Goal: Transaction & Acquisition: Purchase product/service

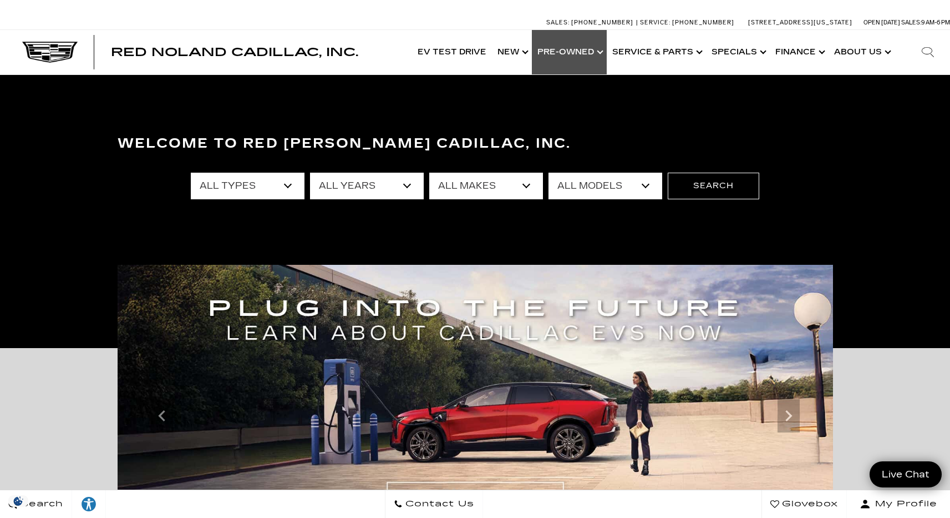
click at [596, 54] on link "Show Pre-Owned" at bounding box center [569, 52] width 75 height 44
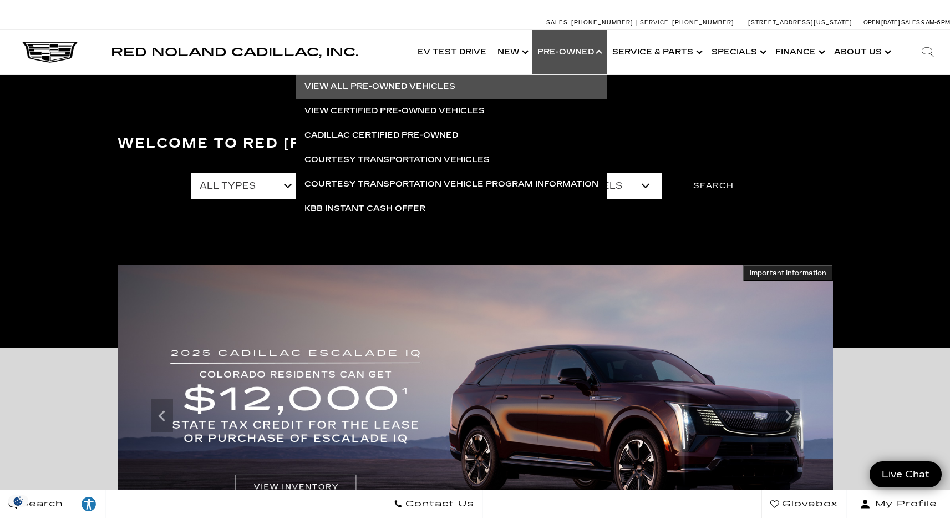
click at [428, 88] on link "View All Pre-Owned Vehicles" at bounding box center [451, 86] width 311 height 24
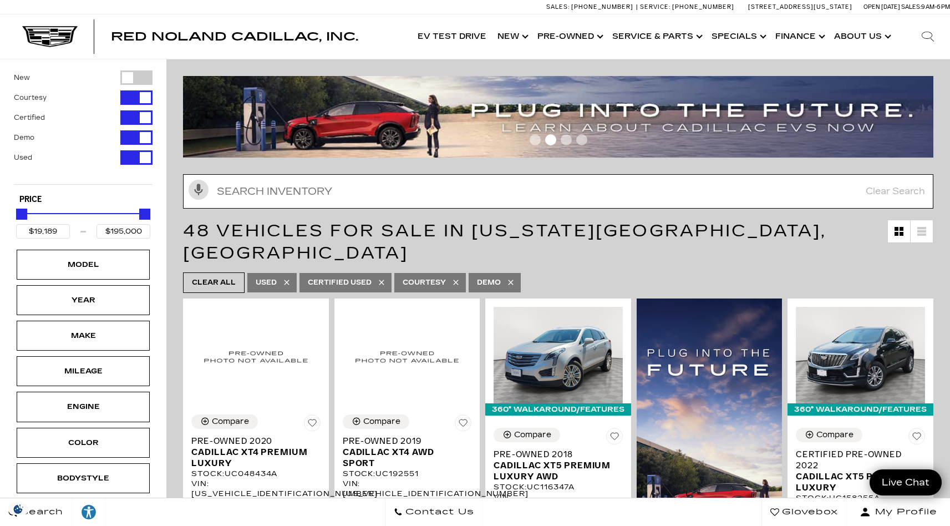
click at [368, 192] on input "text" at bounding box center [558, 191] width 751 height 34
type input "v"
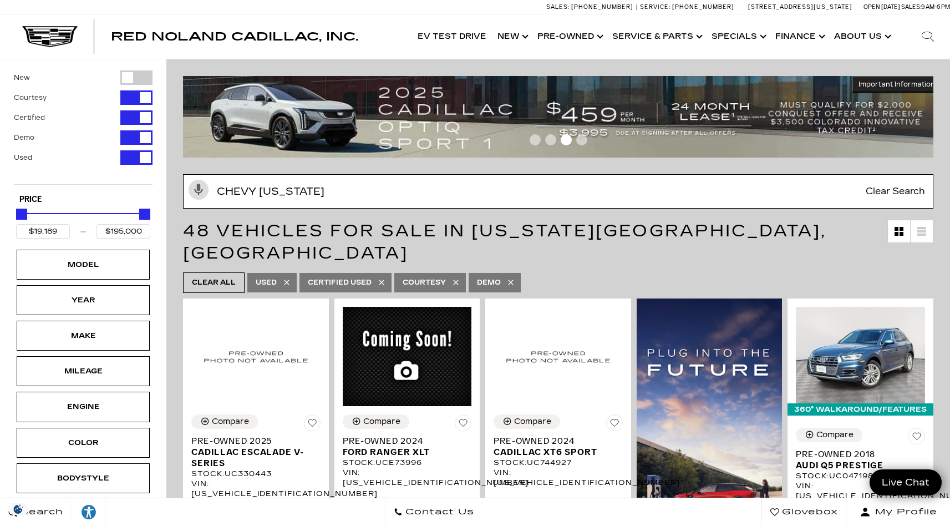
type input "chevy [US_STATE]"
type input "$35,189"
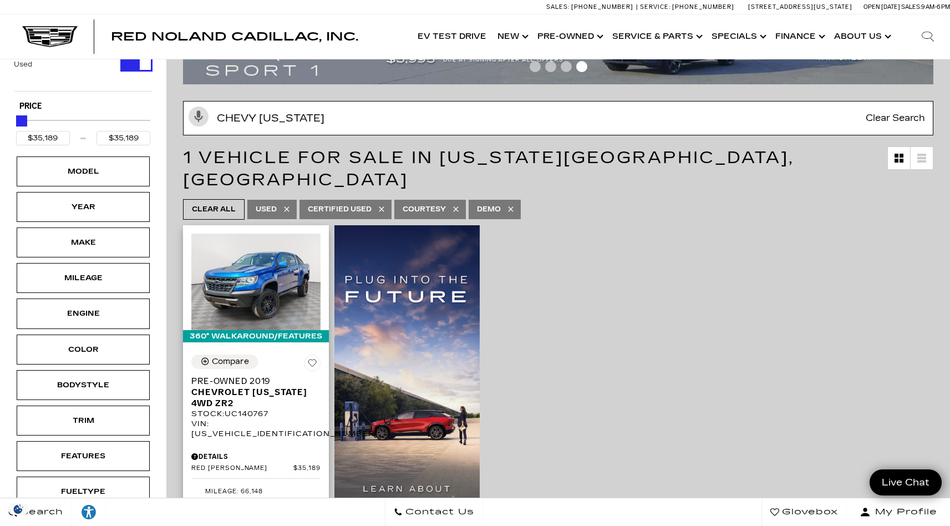
scroll to position [134, 0]
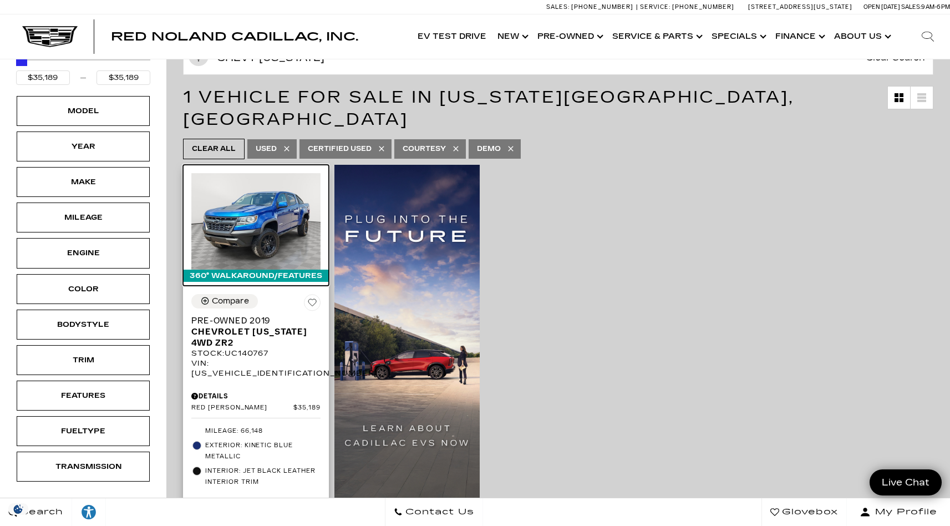
click at [268, 188] on img at bounding box center [255, 221] width 129 height 97
